Goal: Find specific page/section: Find specific page/section

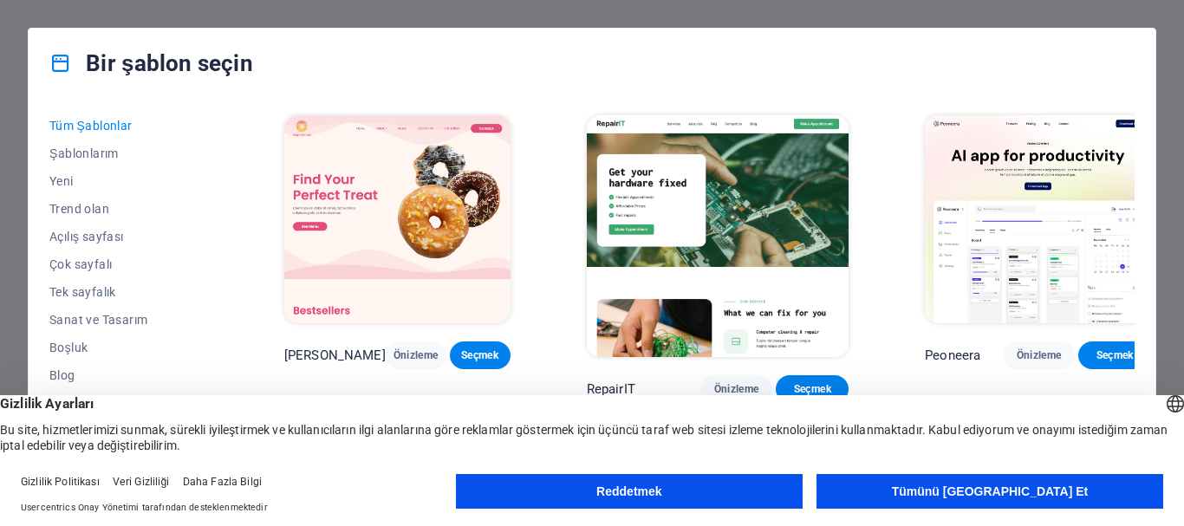
click at [681, 492] on button "Reddetmek" at bounding box center [629, 491] width 347 height 35
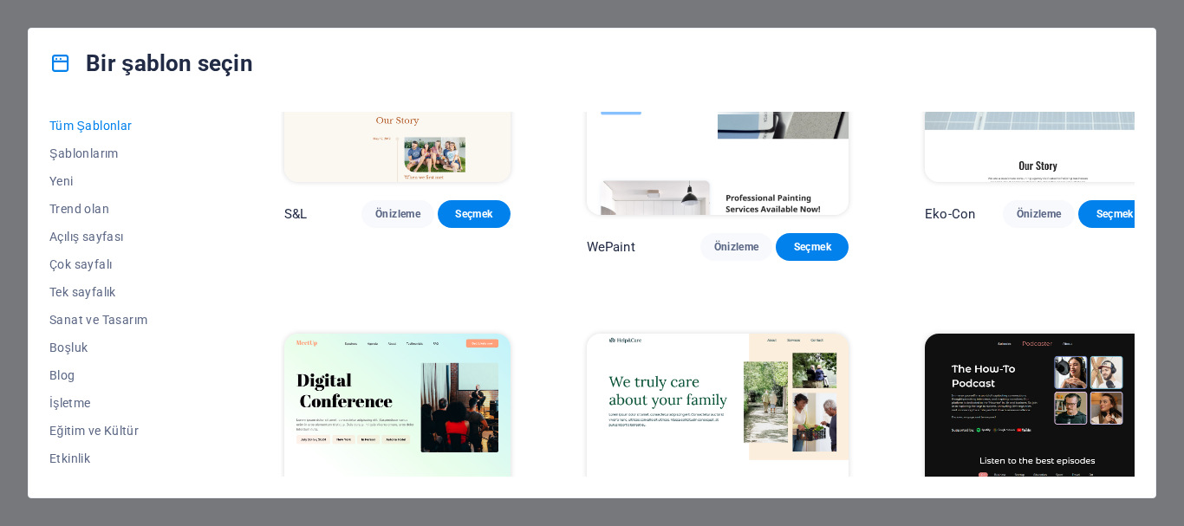
scroll to position [867, 0]
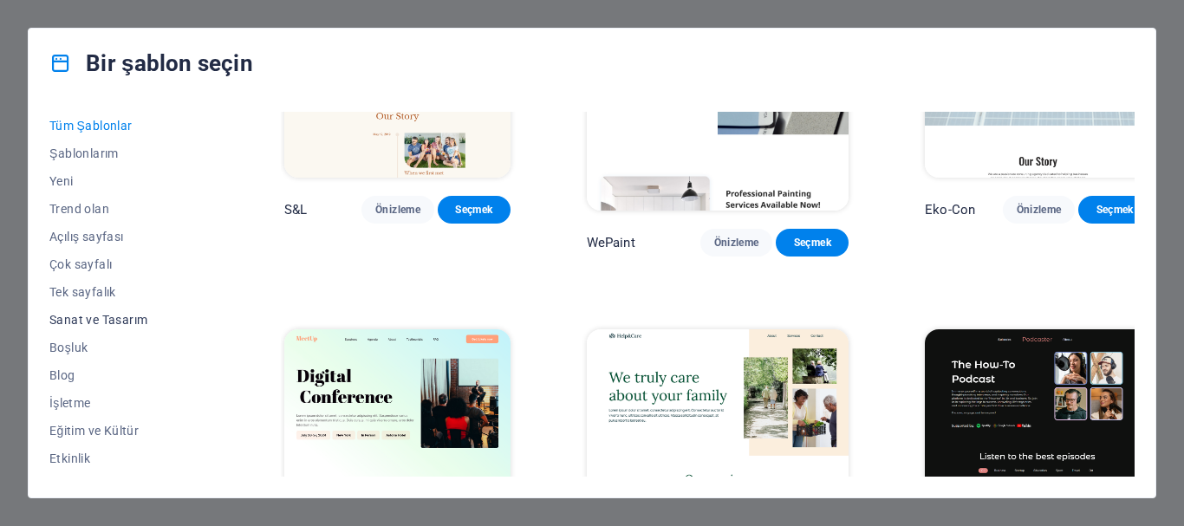
click at [114, 311] on button "Sanat ve Tasarım" at bounding box center [128, 320] width 159 height 28
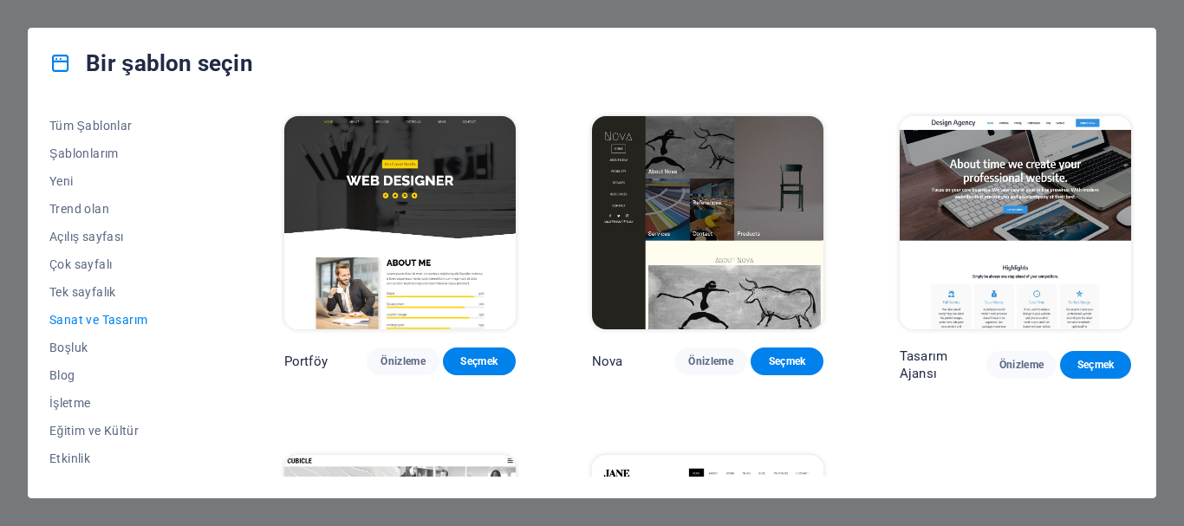
scroll to position [1040, 0]
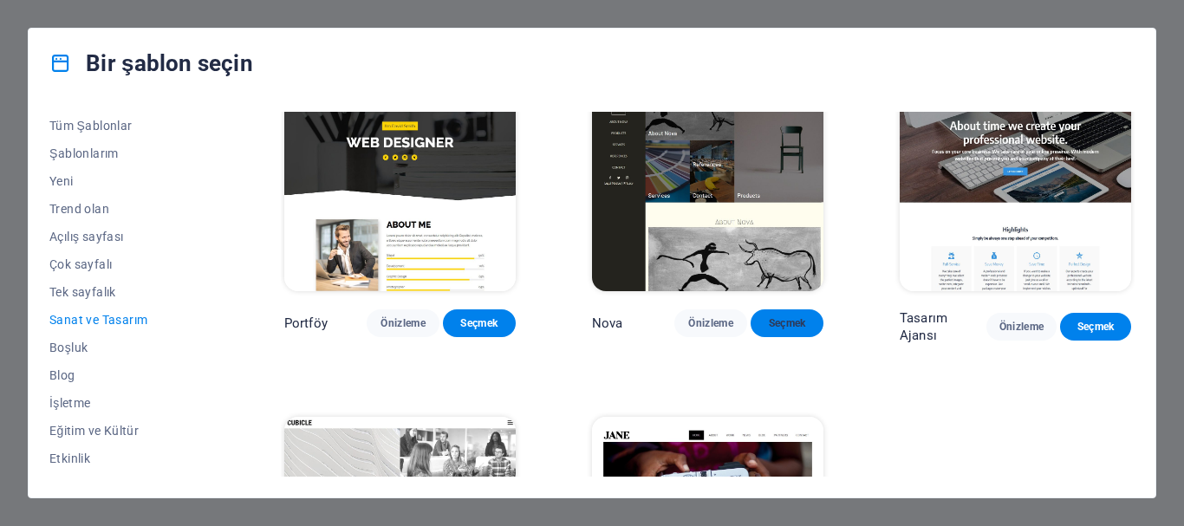
click at [781, 337] on button "Seçmek" at bounding box center [787, 324] width 73 height 28
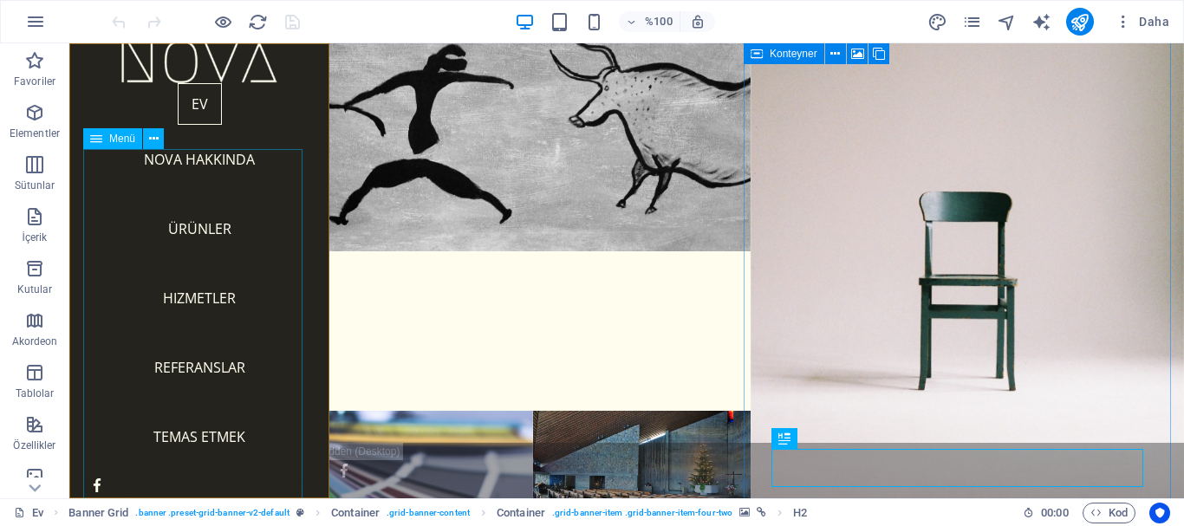
scroll to position [143, 0]
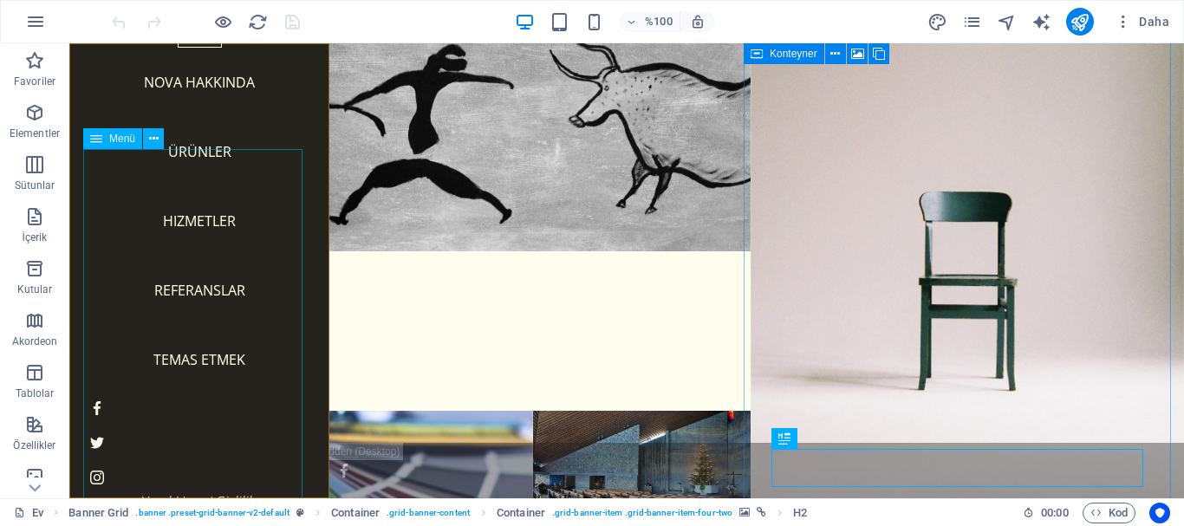
click at [208, 149] on nav "Ev Nova Hakkında Ürünler Hizmetler Referanslar Temas etmek" at bounding box center [199, 200] width 232 height 388
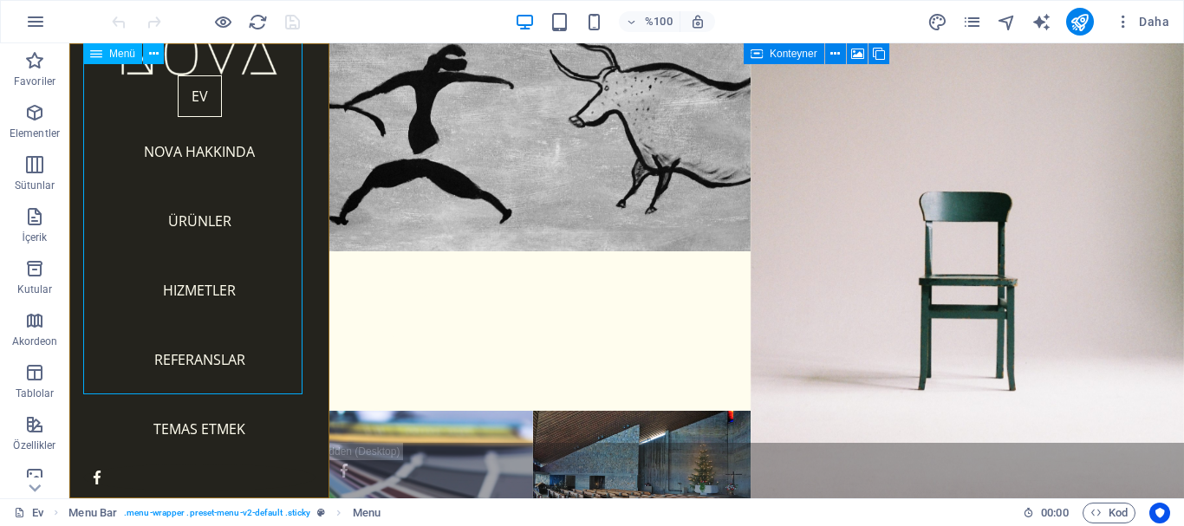
scroll to position [0, 0]
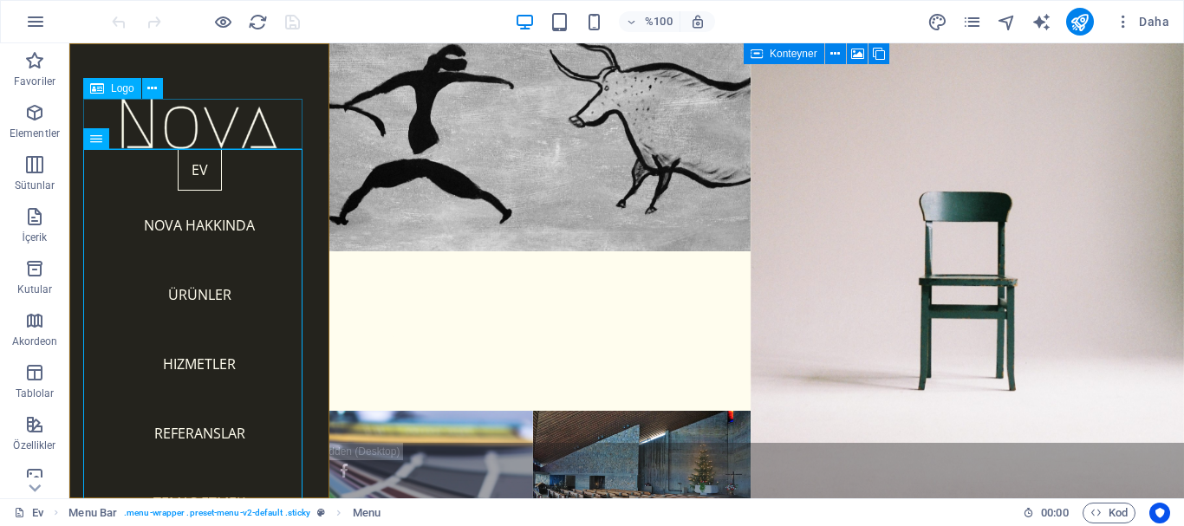
click at [195, 127] on div at bounding box center [199, 124] width 232 height 50
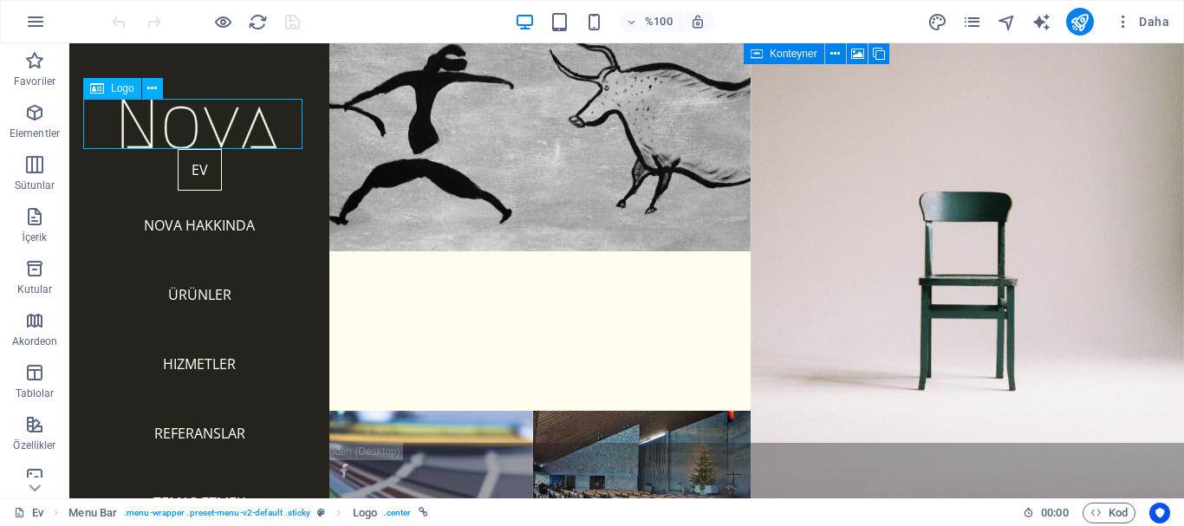
click at [227, 132] on div at bounding box center [199, 124] width 232 height 50
click at [120, 88] on font "Logo" at bounding box center [122, 88] width 23 height 12
